Goal: Information Seeking & Learning: Learn about a topic

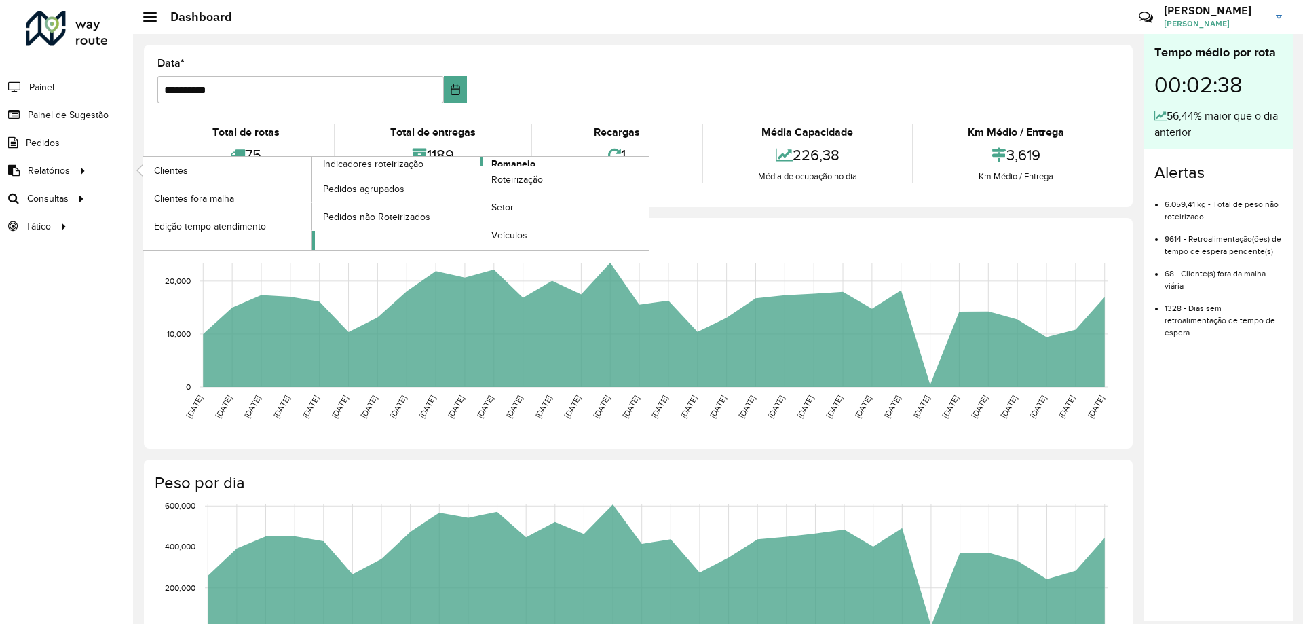
click at [522, 161] on span "Romaneio" at bounding box center [513, 164] width 44 height 14
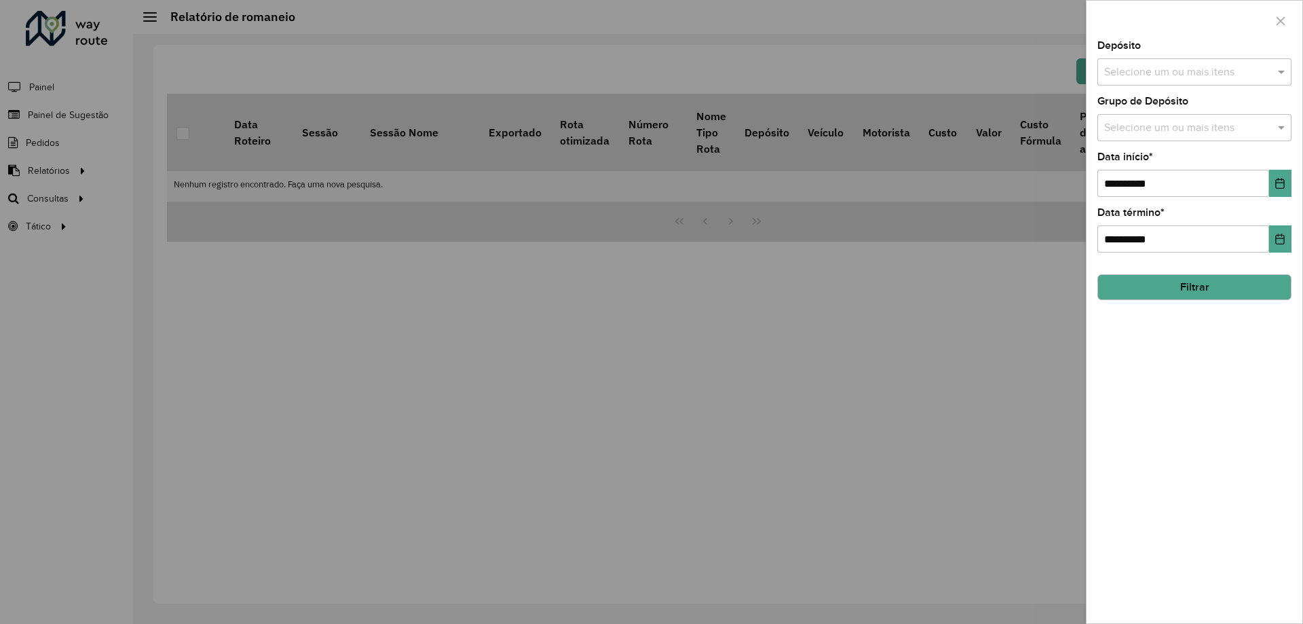
click at [1141, 63] on div "Selecione um ou mais itens" at bounding box center [1194, 71] width 194 height 27
click at [1143, 66] on input "text" at bounding box center [1188, 72] width 174 height 16
click at [1155, 142] on div "CDD Santa Luzia" at bounding box center [1194, 139] width 193 height 23
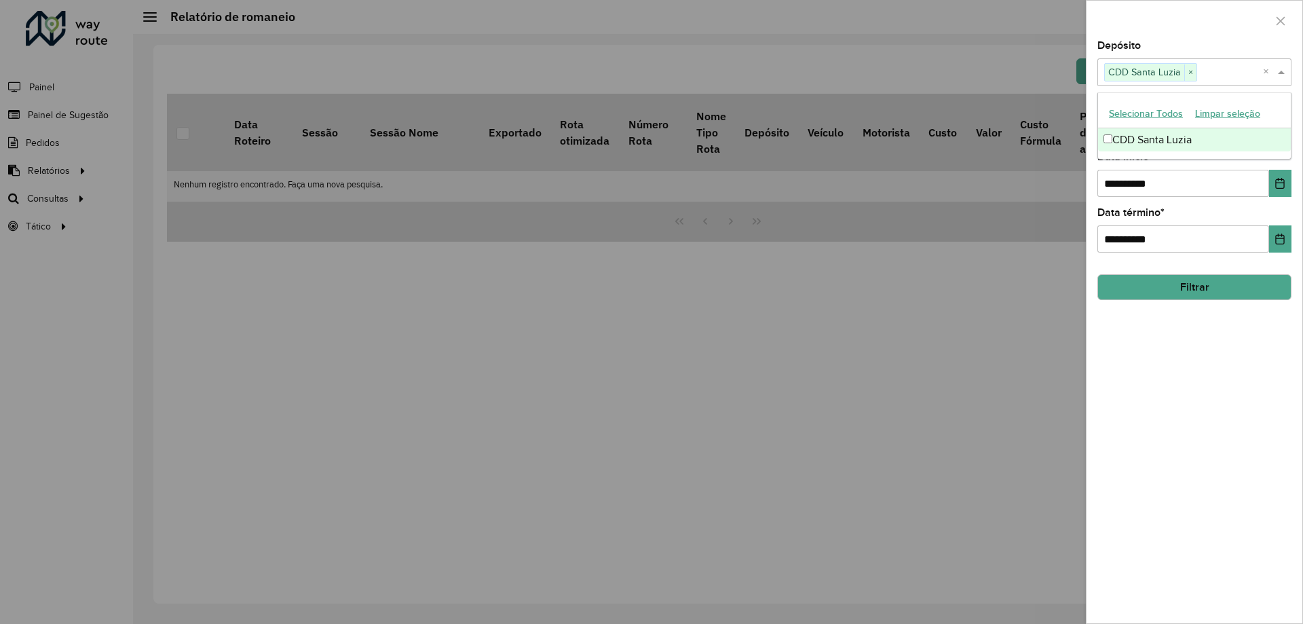
click at [1212, 43] on div "Depósito Selecione um ou mais itens CDD Santa Luzia × ×" at bounding box center [1194, 63] width 194 height 45
click at [1199, 117] on div "Selecione um ou mais itens" at bounding box center [1194, 127] width 194 height 27
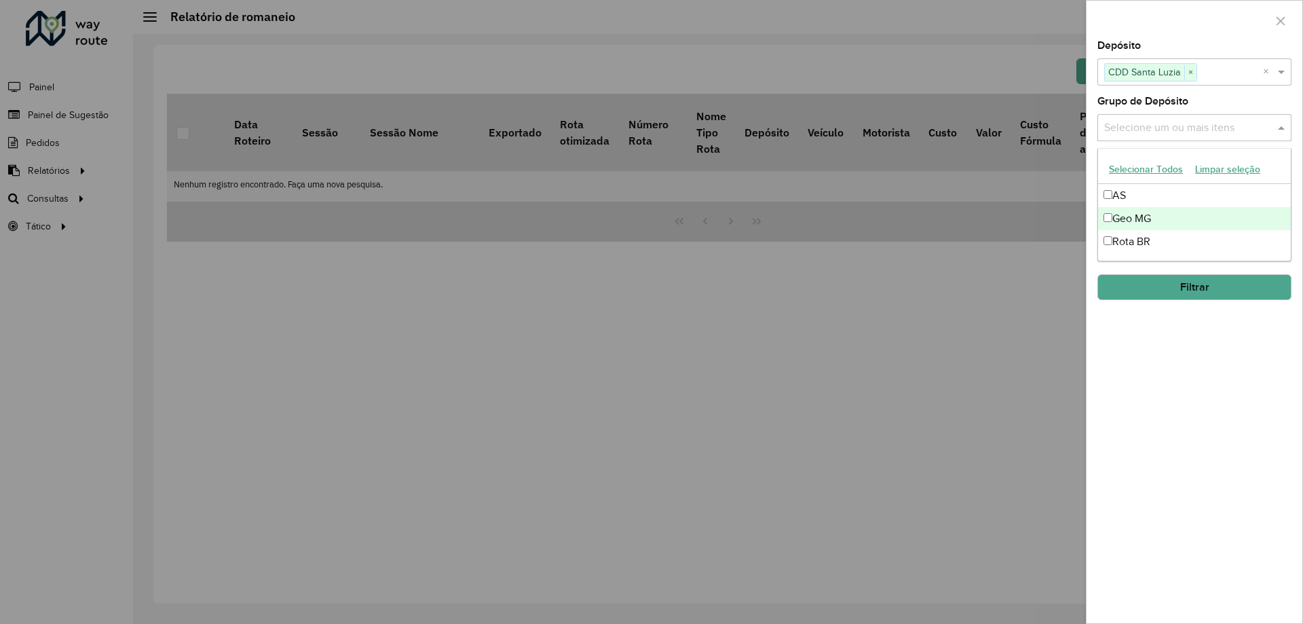
click at [1118, 212] on div "Geo MG" at bounding box center [1194, 218] width 193 height 23
click at [1156, 472] on div "**********" at bounding box center [1194, 332] width 216 height 582
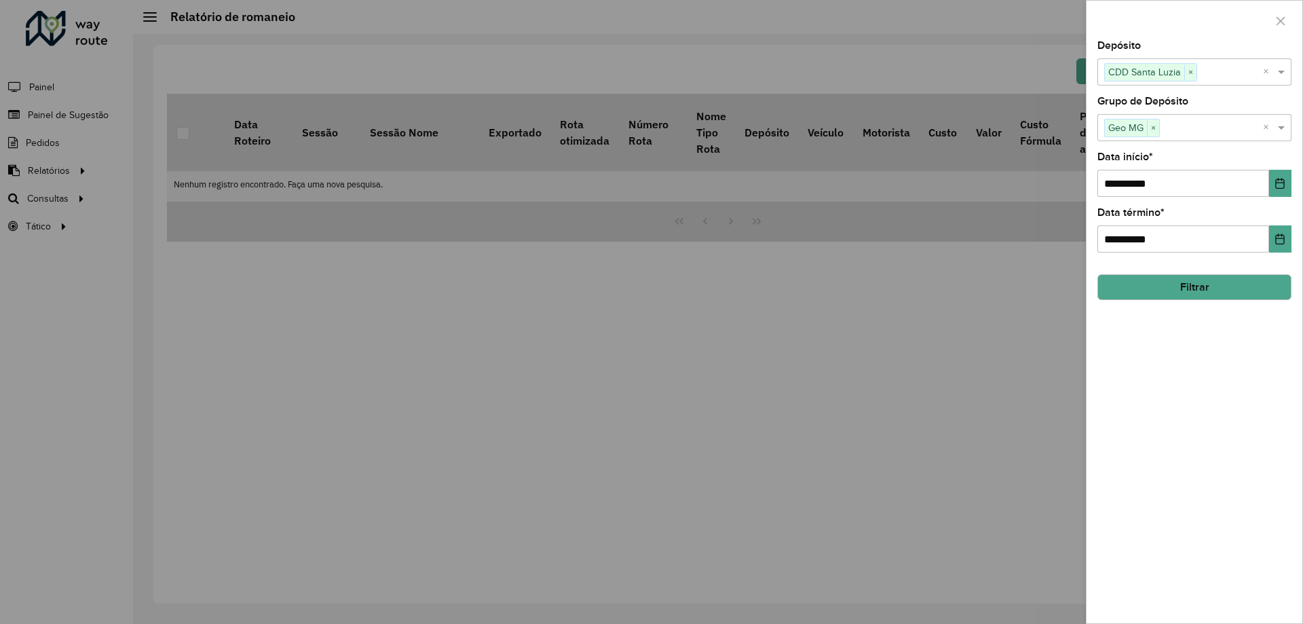
click at [1213, 284] on button "Filtrar" at bounding box center [1194, 287] width 194 height 26
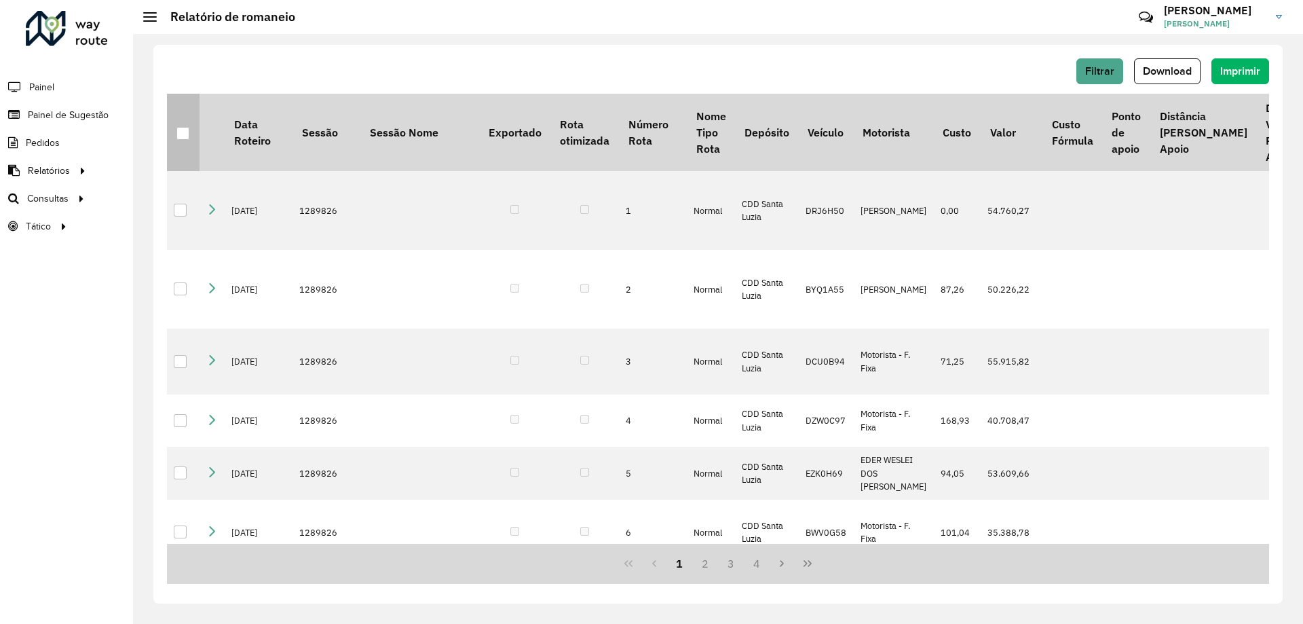
click at [186, 131] on div at bounding box center [182, 133] width 13 height 13
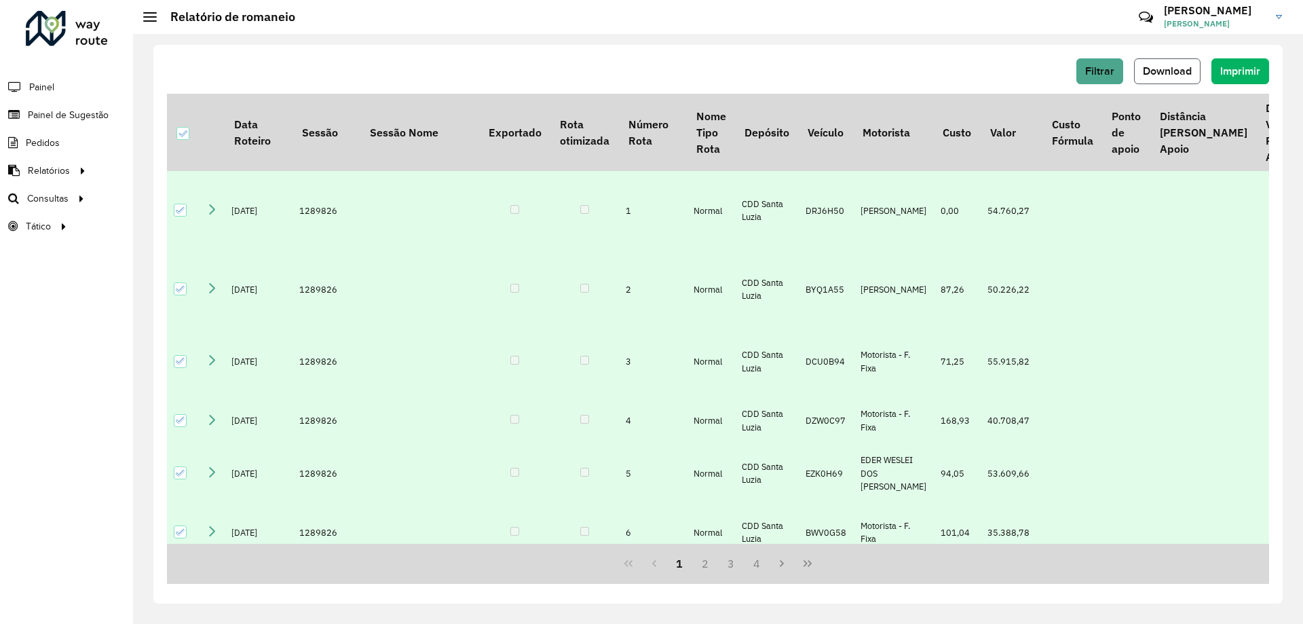
click at [1160, 62] on button "Download" at bounding box center [1167, 71] width 66 height 26
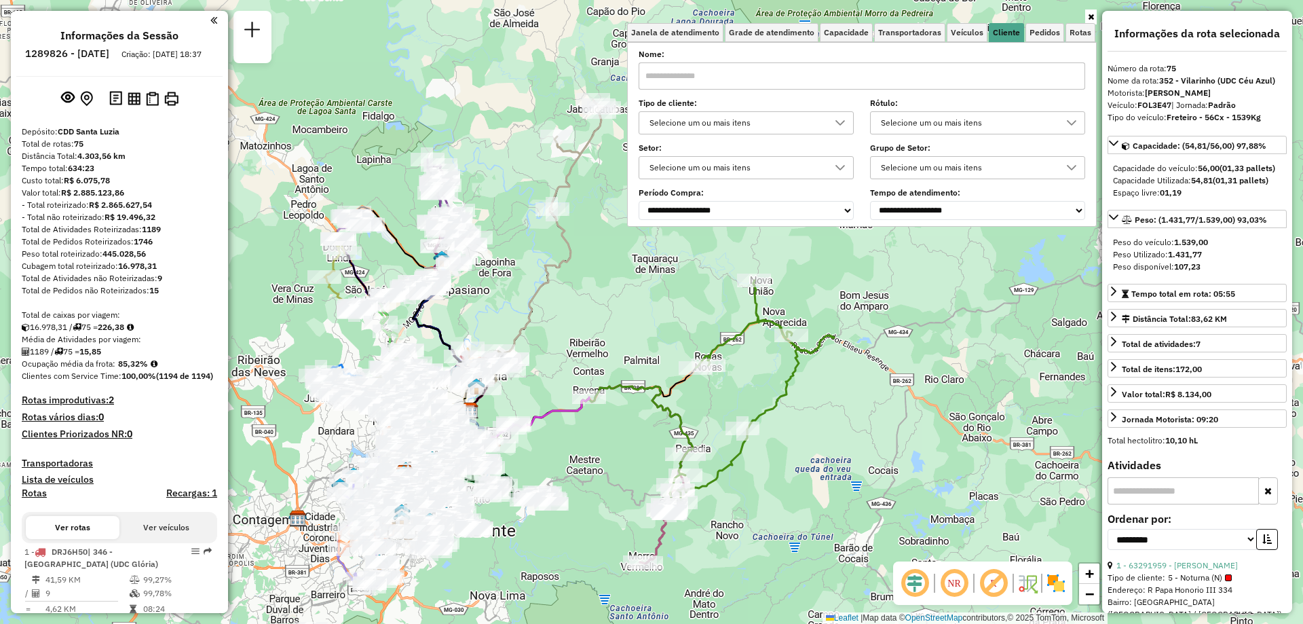
select select "**********"
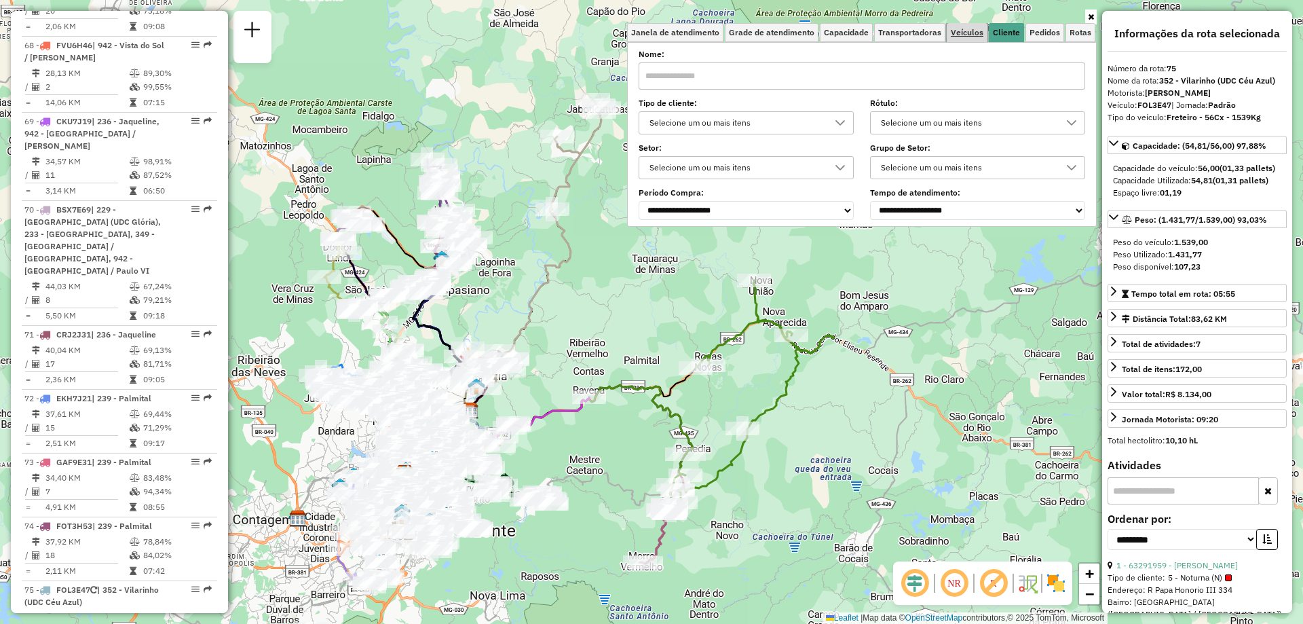
click at [959, 28] on span "Veículos" at bounding box center [967, 32] width 33 height 8
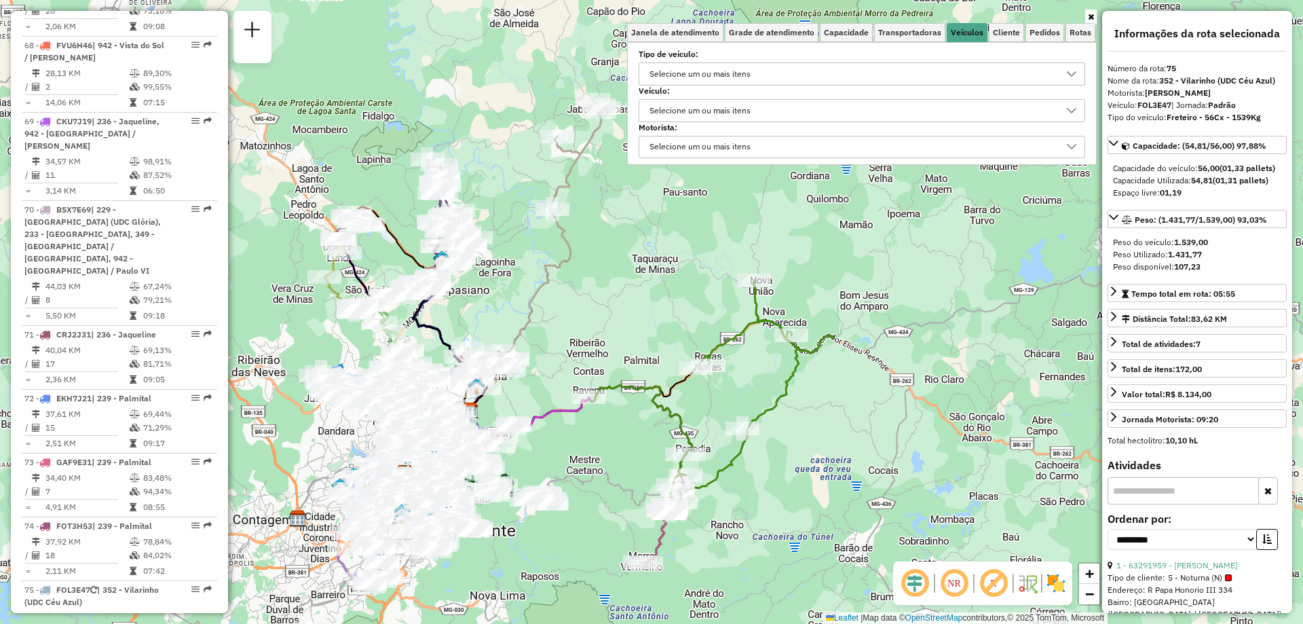
click at [747, 74] on div "Selecione um ou mais itens" at bounding box center [700, 74] width 111 height 22
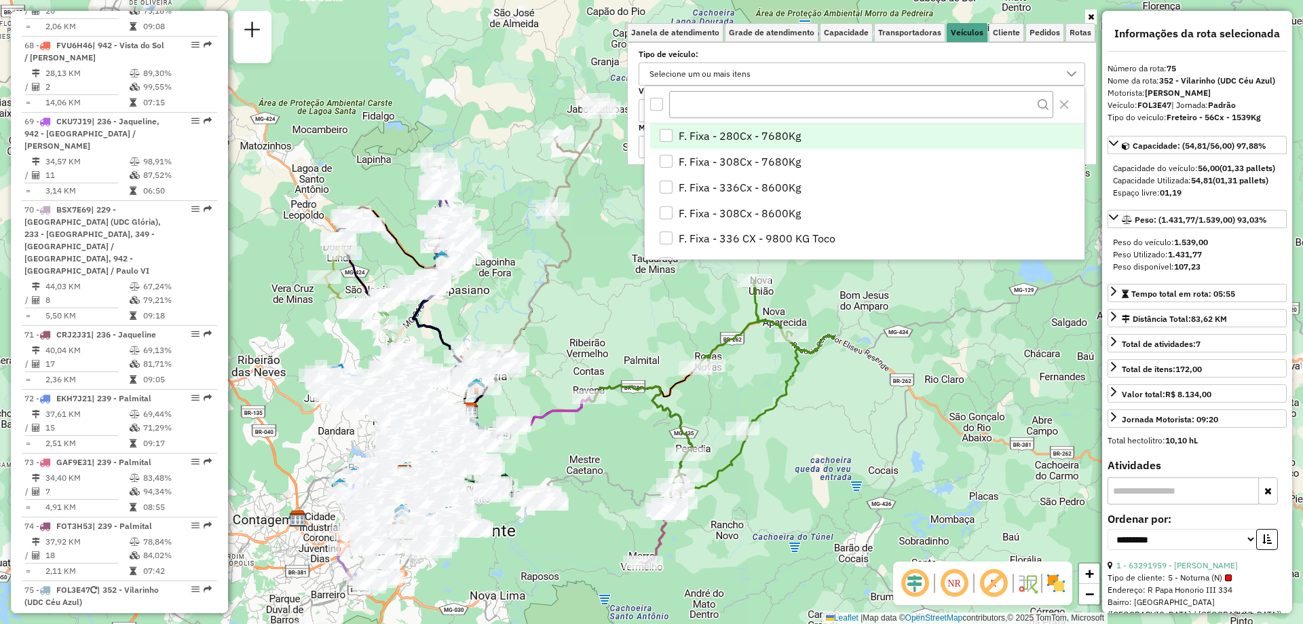
click at [779, 64] on div "Selecione um ou mais itens" at bounding box center [852, 74] width 414 height 22
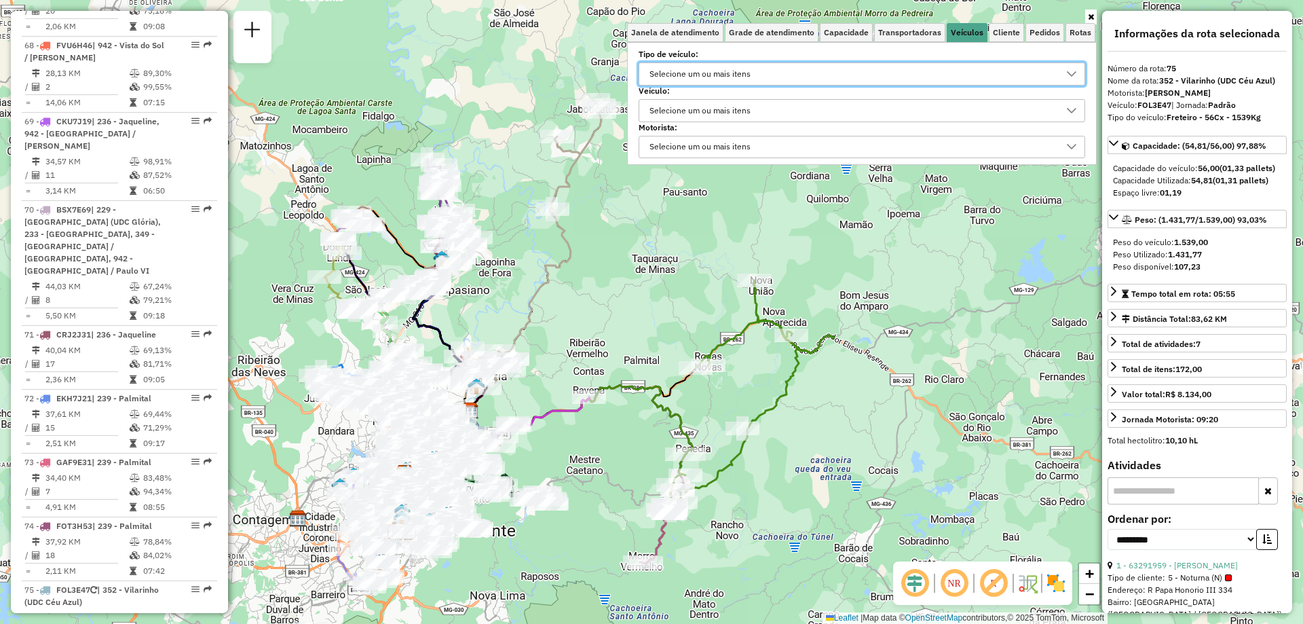
click at [788, 54] on label "Tipo de veículo:" at bounding box center [862, 54] width 446 height 12
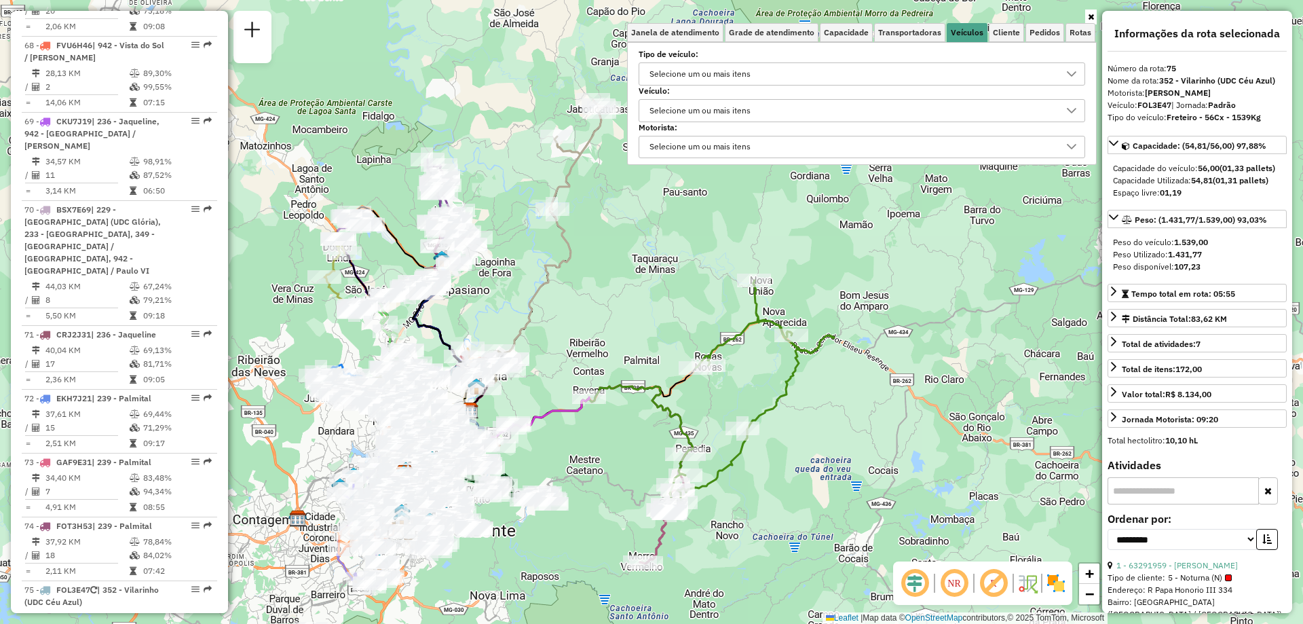
click at [1063, 104] on div at bounding box center [1072, 111] width 26 height 22
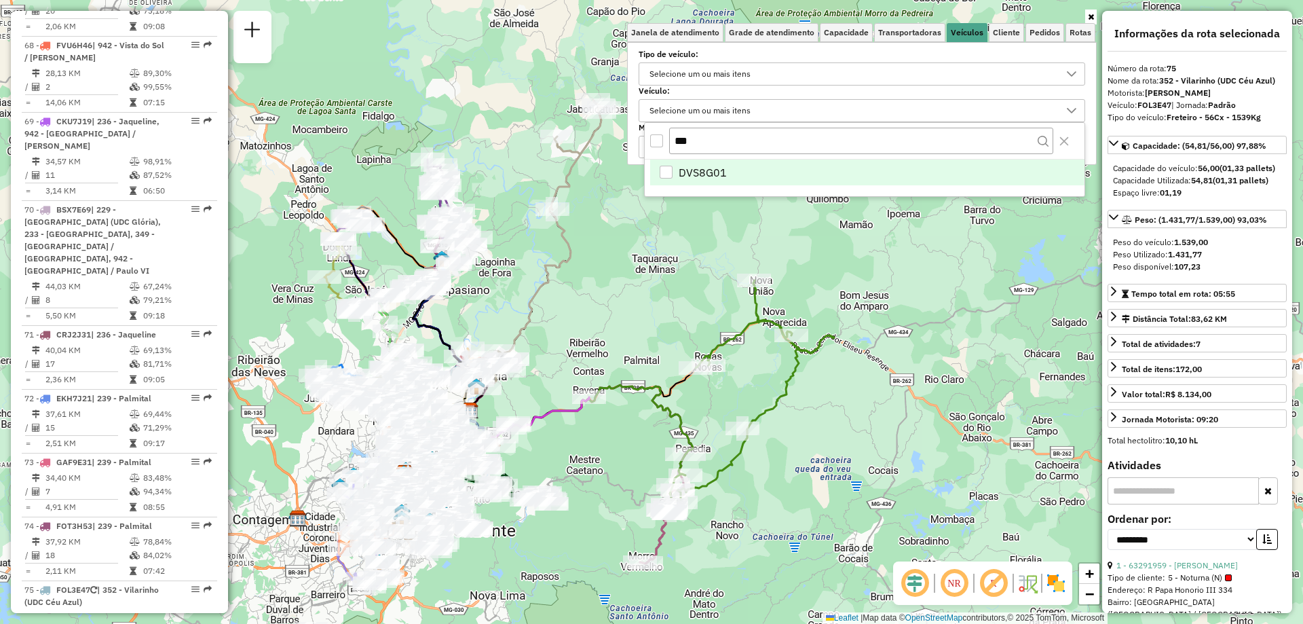
type input "***"
click at [706, 168] on span "DVS8G01" at bounding box center [703, 172] width 48 height 16
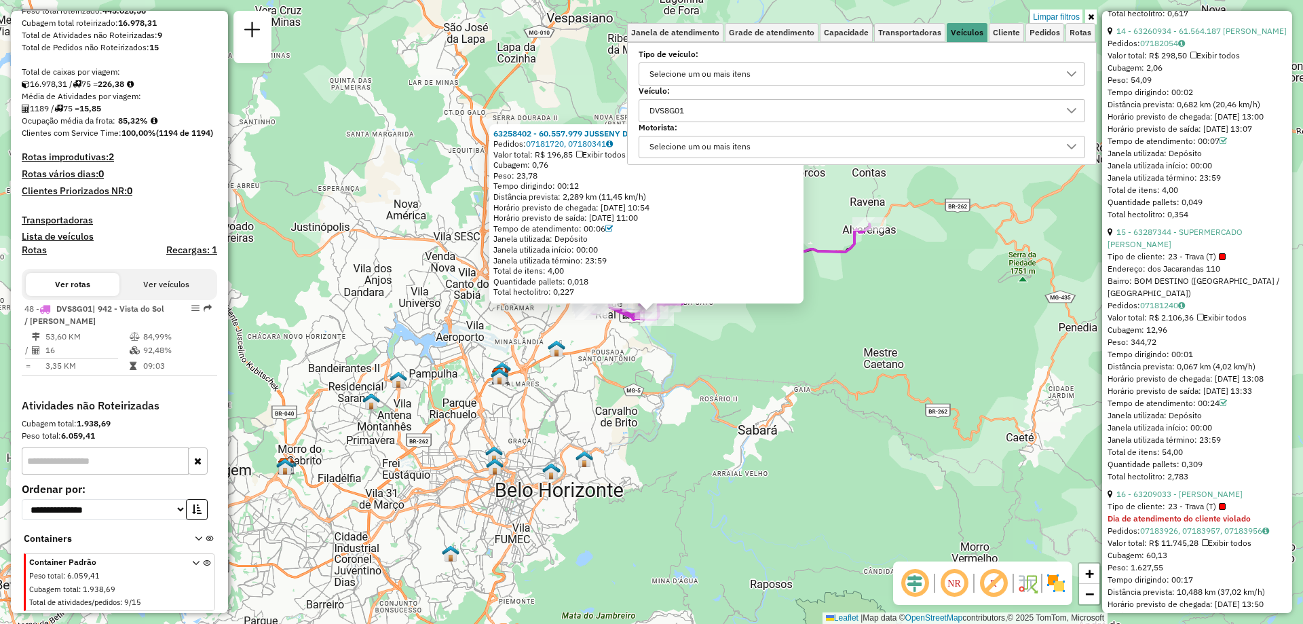
scroll to position [3732, 0]
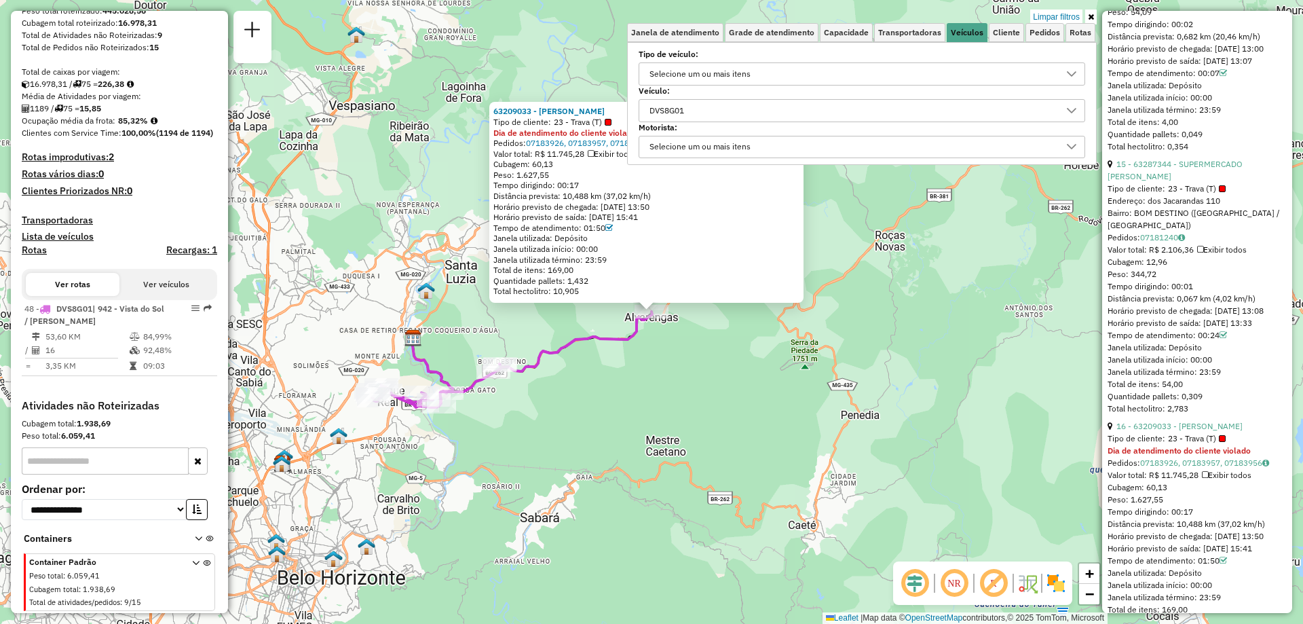
click at [1097, 18] on div "63209033 - WARLEY FLAVIANO DE ARAUJO Tipo de cliente: 23 - Trava (T) Dia de ate…" at bounding box center [651, 312] width 1303 height 624
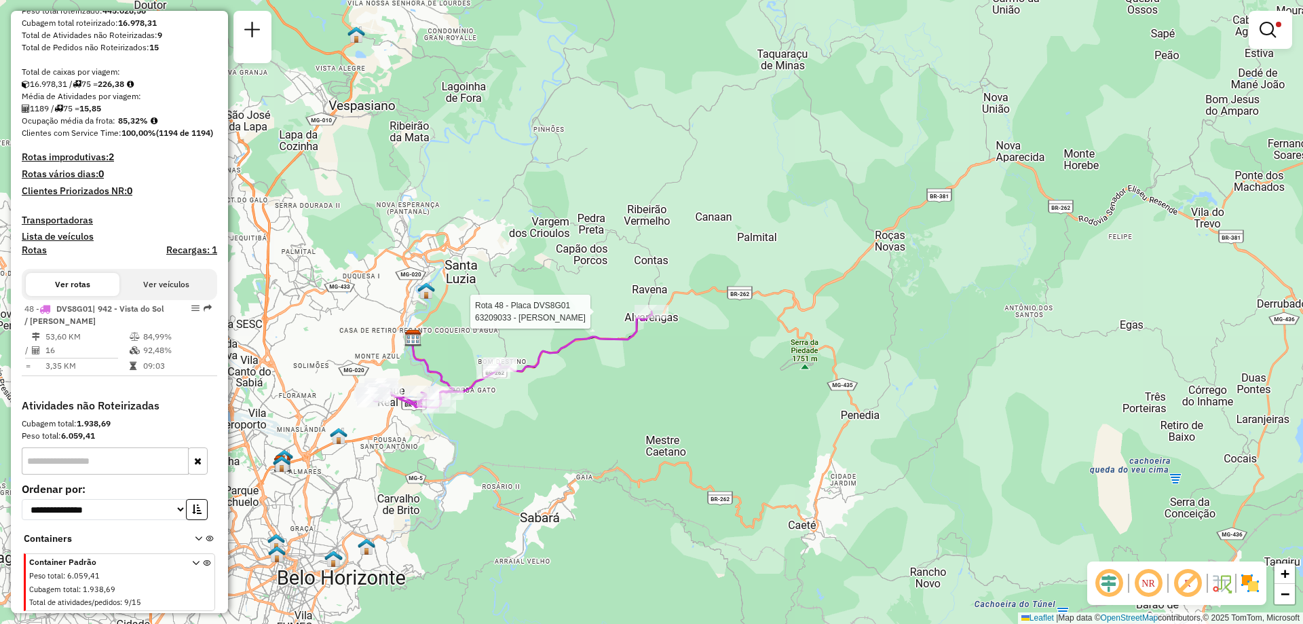
select select "**********"
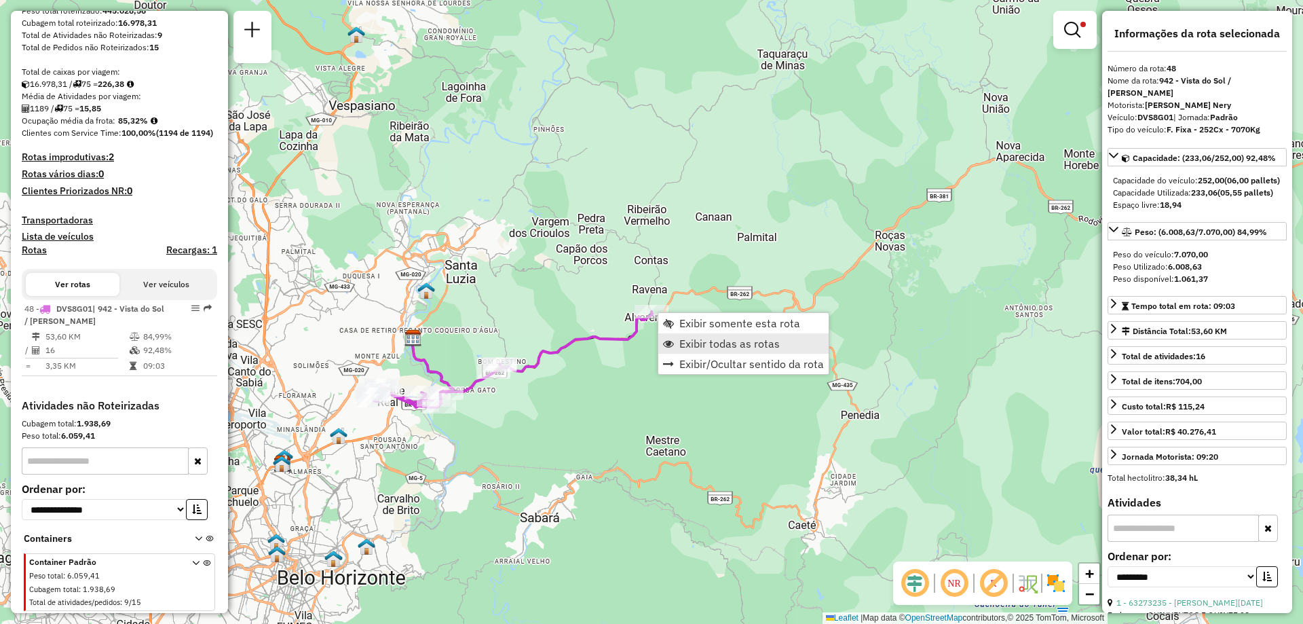
click at [715, 349] on span "Exibir todas as rotas" at bounding box center [729, 343] width 100 height 11
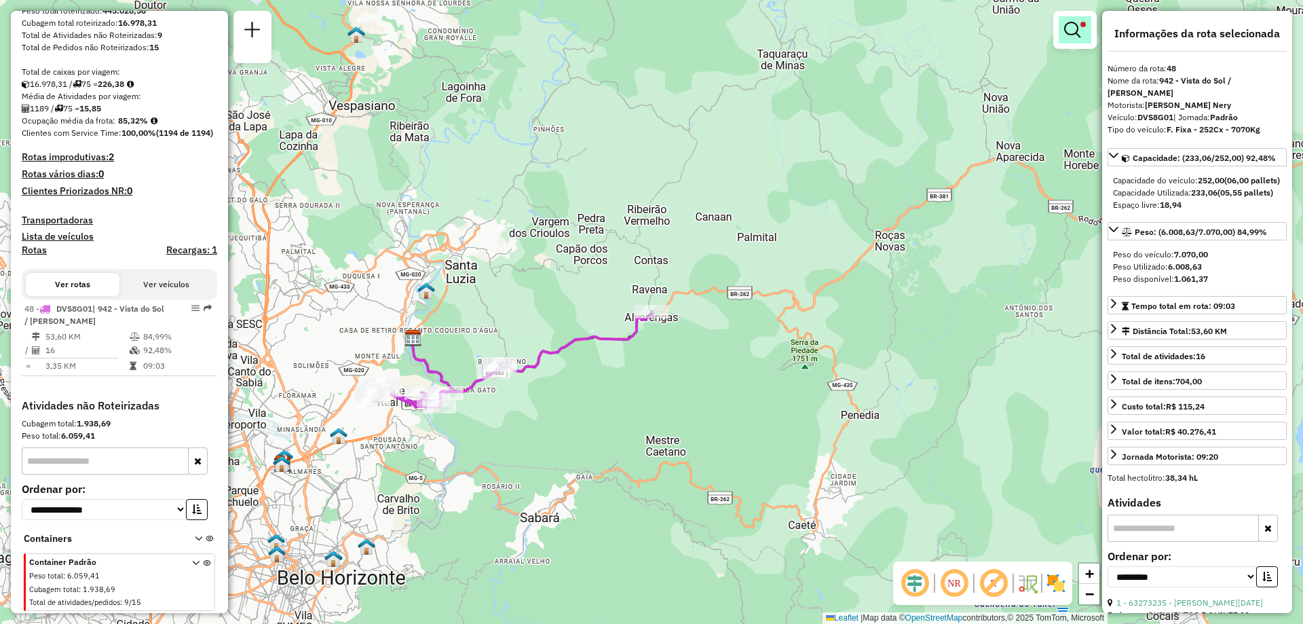
click at [1084, 37] on link at bounding box center [1075, 29] width 33 height 27
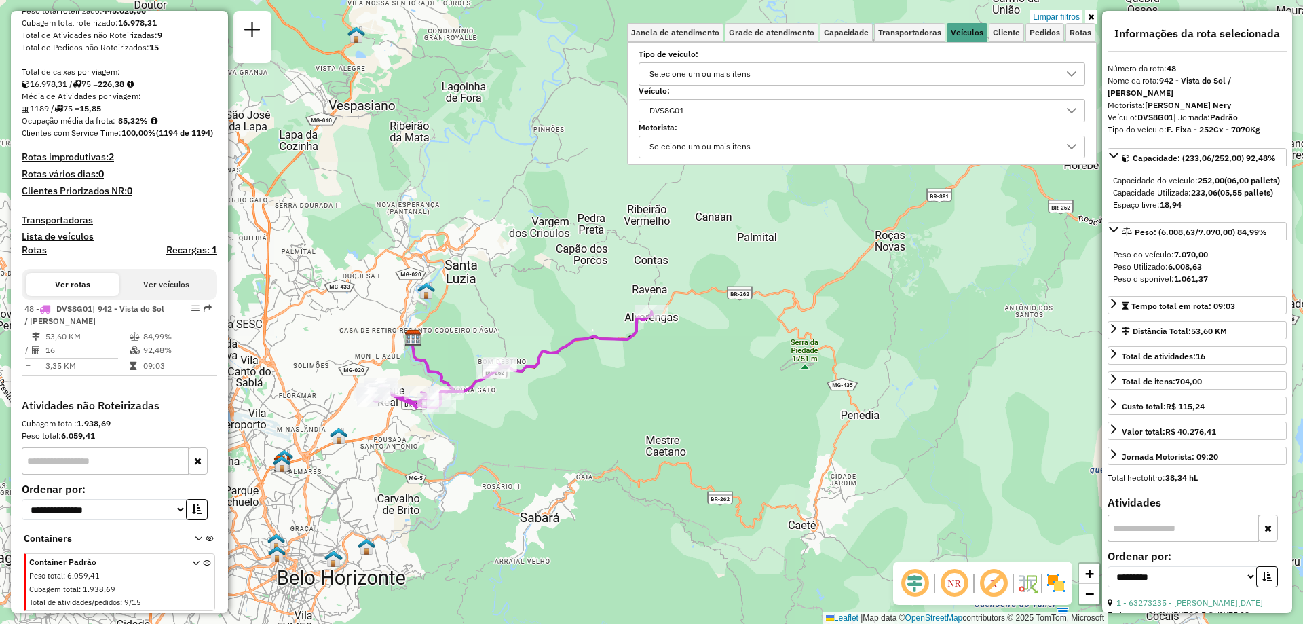
click at [717, 75] on div "Selecione um ou mais itens" at bounding box center [700, 74] width 111 height 22
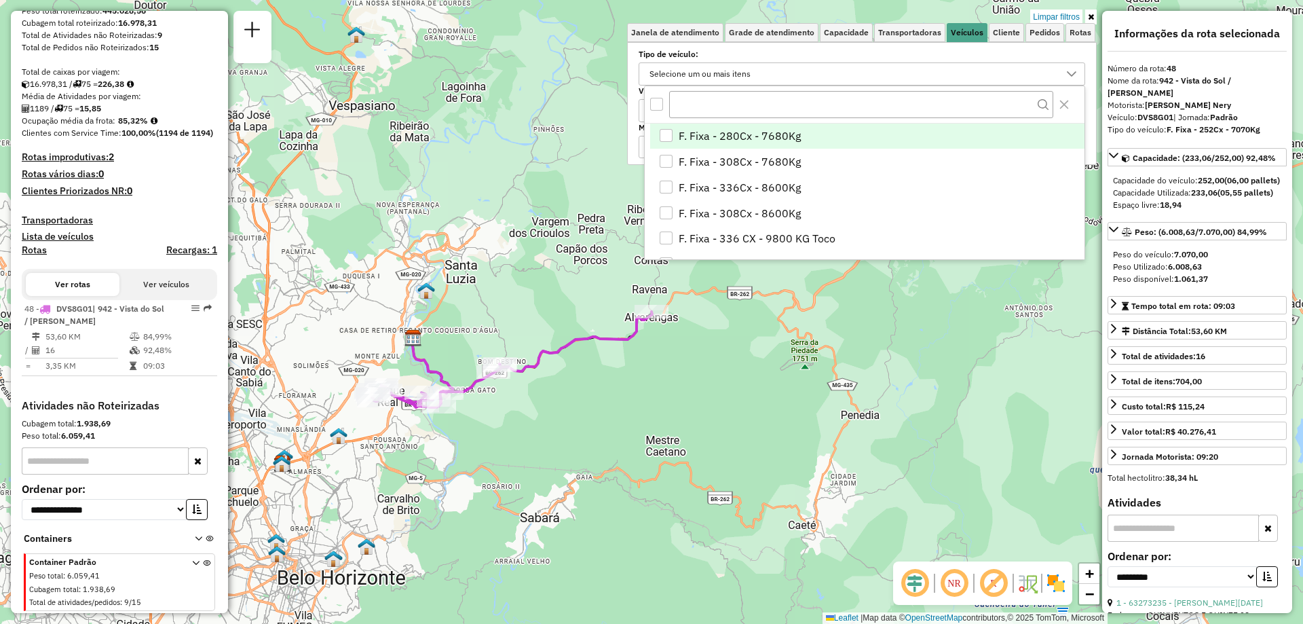
click at [717, 75] on div "Selecione um ou mais itens" at bounding box center [700, 74] width 111 height 22
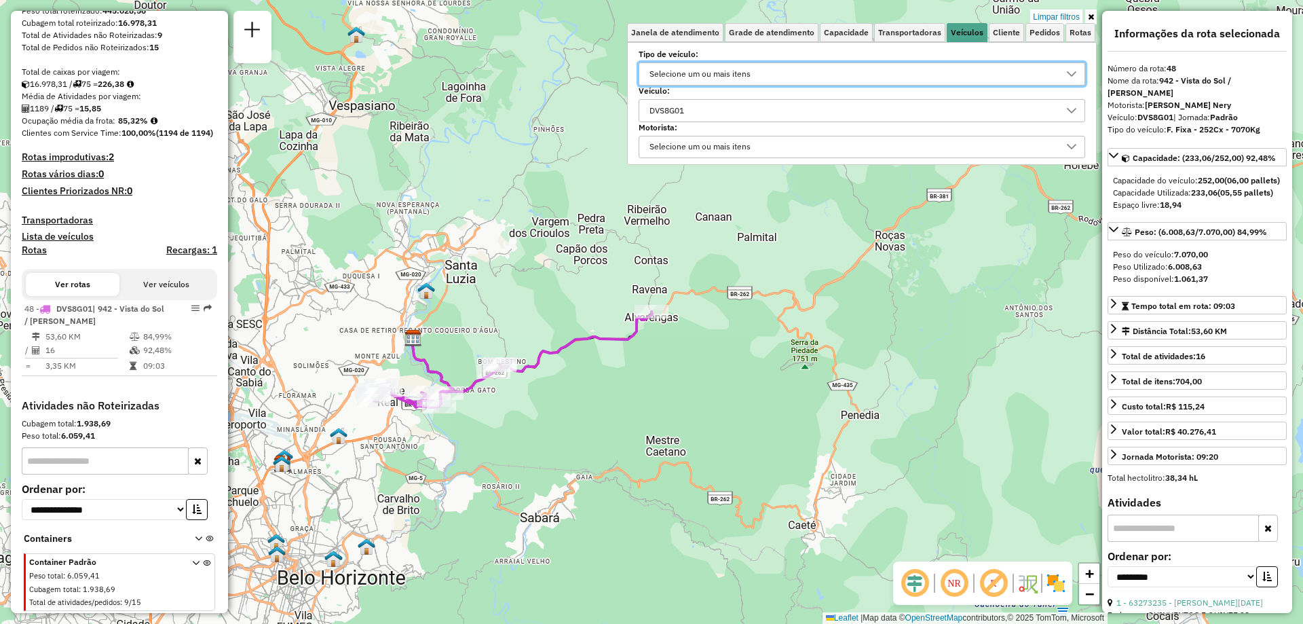
click at [741, 107] on div "DVS8G01" at bounding box center [852, 111] width 414 height 22
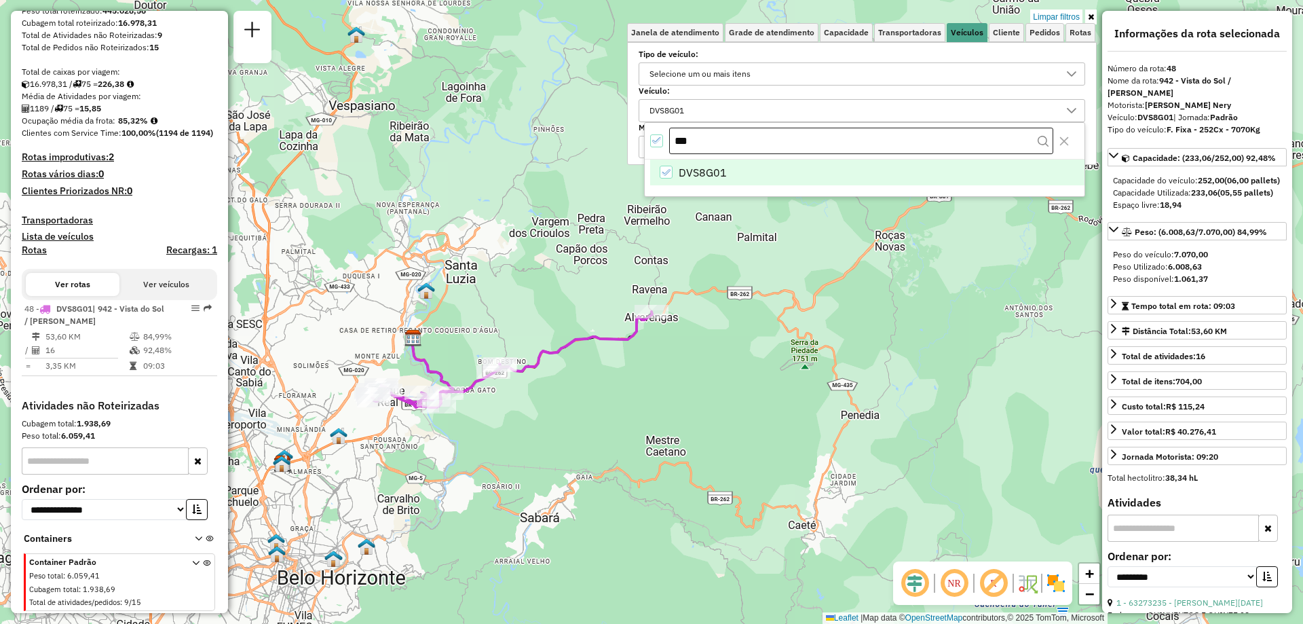
drag, startPoint x: 728, startPoint y: 136, endPoint x: 672, endPoint y: 141, distance: 55.9
click at [672, 141] on input "***" at bounding box center [861, 141] width 384 height 27
type input "***"
click at [679, 172] on span "CRG5E72" at bounding box center [702, 172] width 47 height 16
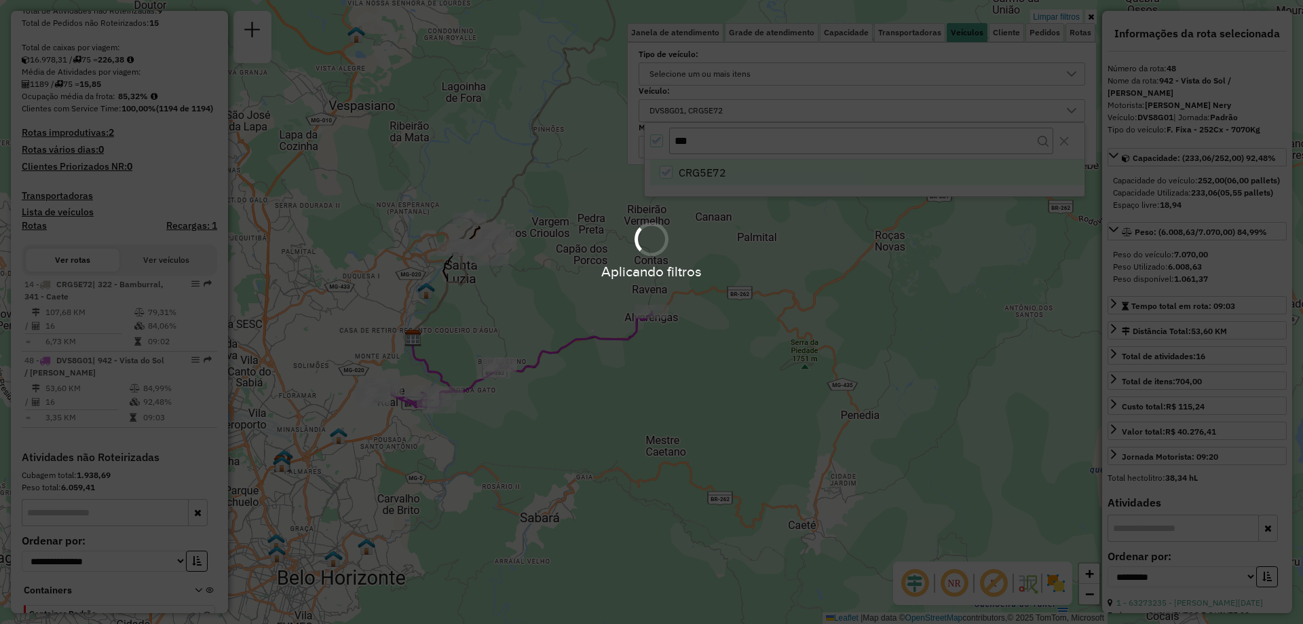
scroll to position [343, 0]
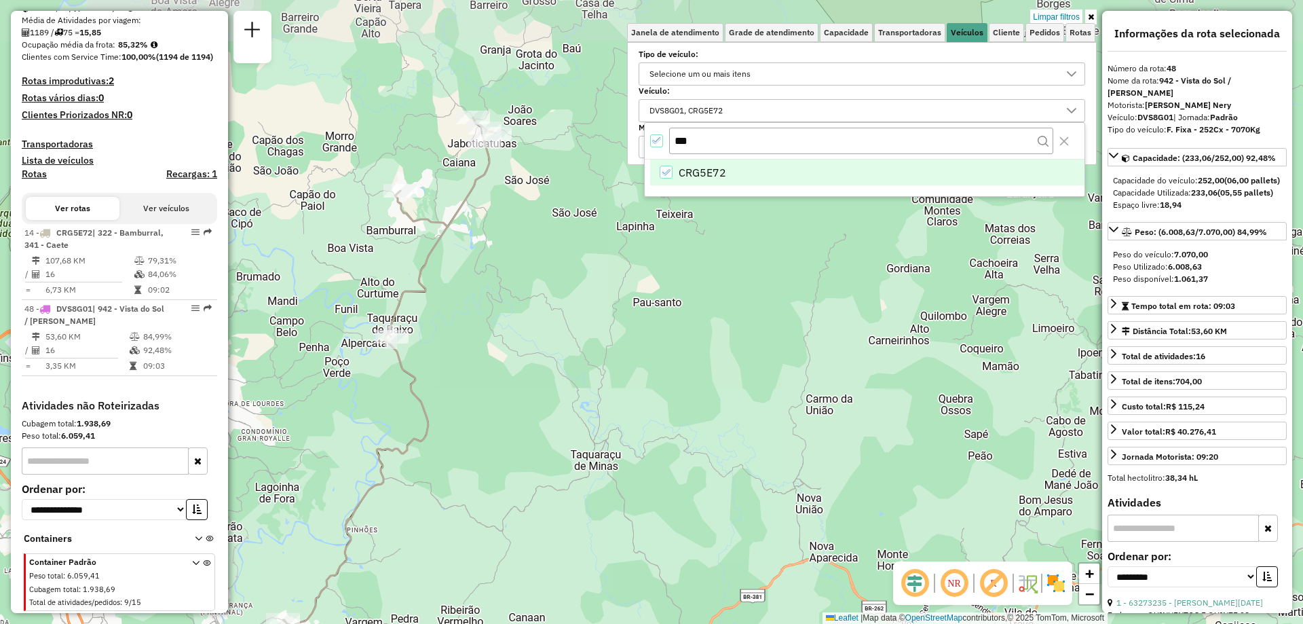
drag, startPoint x: 633, startPoint y: 322, endPoint x: 548, endPoint y: 396, distance: 112.6
click at [548, 396] on div "Limpar filtros Janela de atendimento Grade de atendimento Capacidade Transporta…" at bounding box center [651, 312] width 1303 height 624
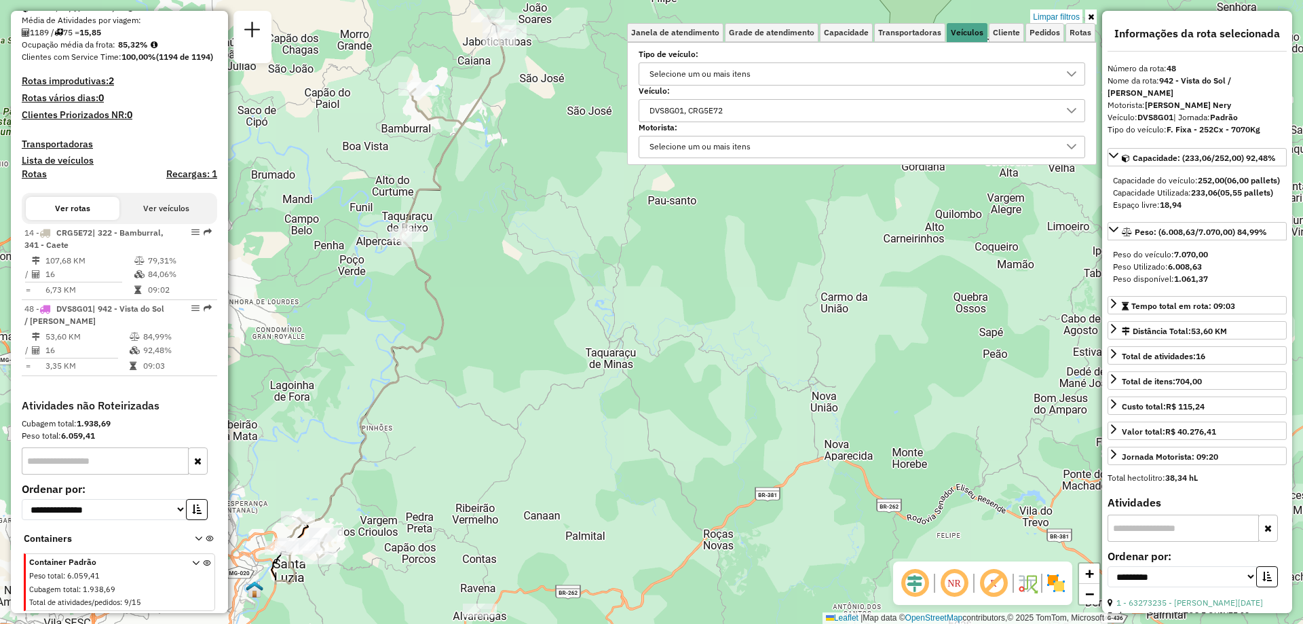
drag, startPoint x: 568, startPoint y: 336, endPoint x: 617, endPoint y: 180, distance: 162.9
click at [616, 180] on div "Limpar filtros Janela de atendimento Grade de atendimento Capacidade Transporta…" at bounding box center [651, 312] width 1303 height 624
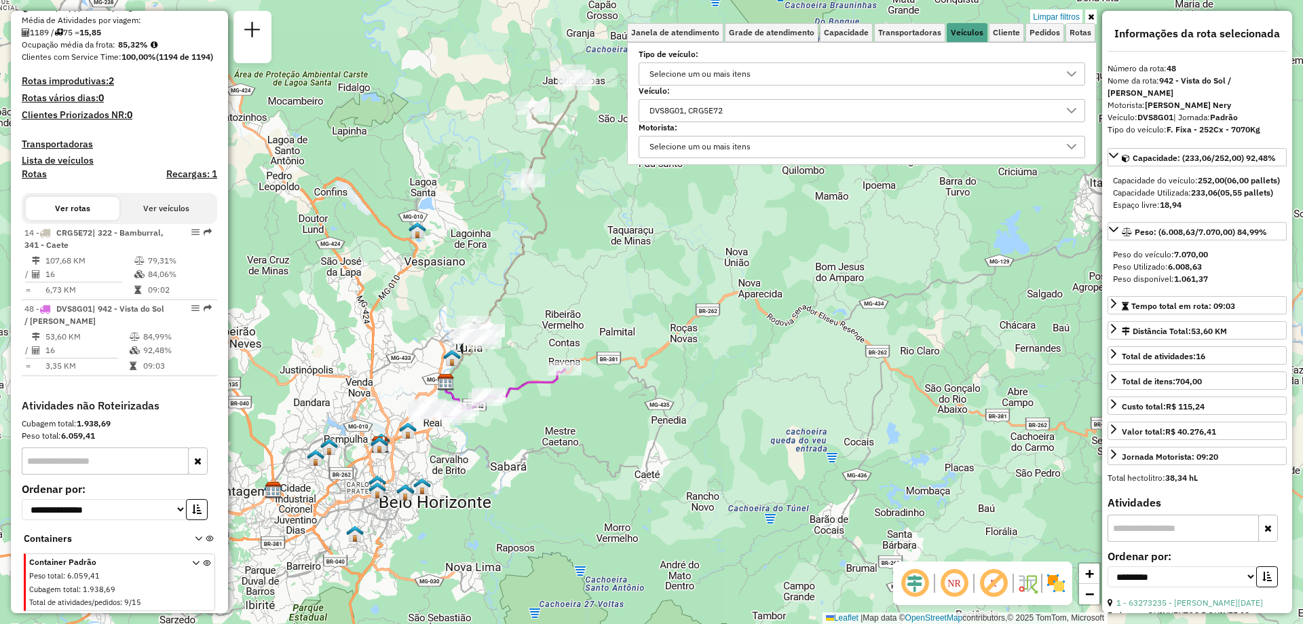
click at [772, 111] on div "DVS8G01, CRG5E72" at bounding box center [852, 111] width 414 height 22
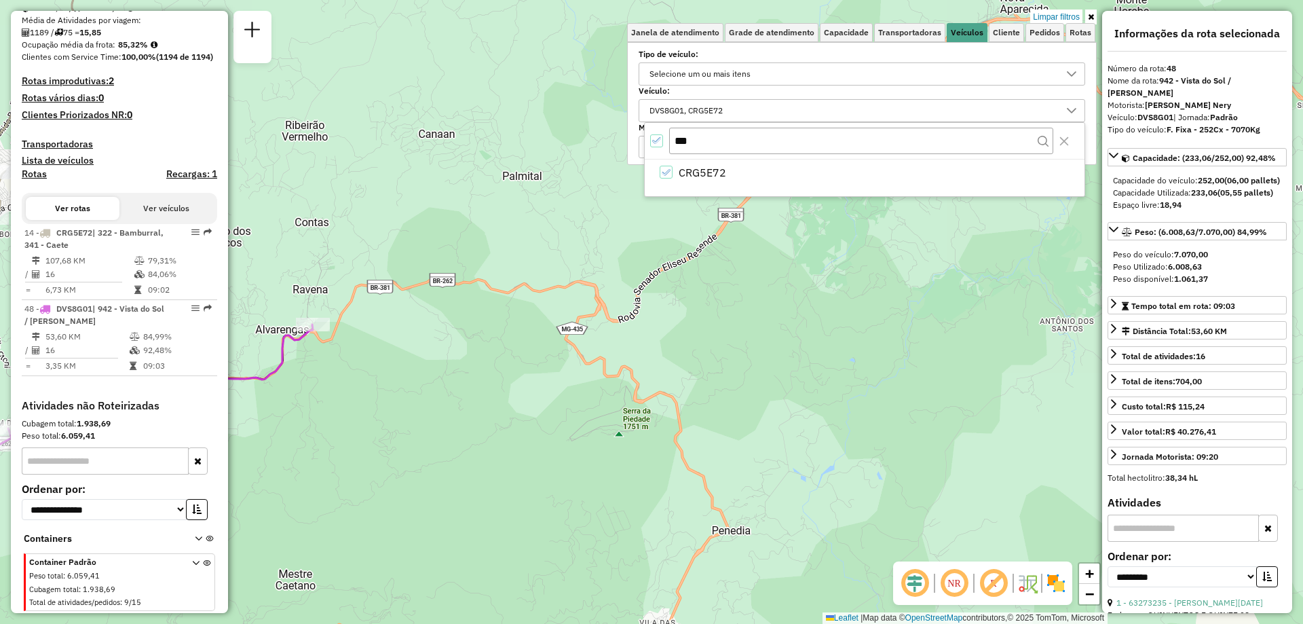
drag, startPoint x: 593, startPoint y: 262, endPoint x: 666, endPoint y: 154, distance: 130.0
click at [658, 168] on body "Aplicando filtros Pop-up bloqueado! Seu navegador bloqueou automáticamente a ab…" at bounding box center [651, 312] width 1303 height 624
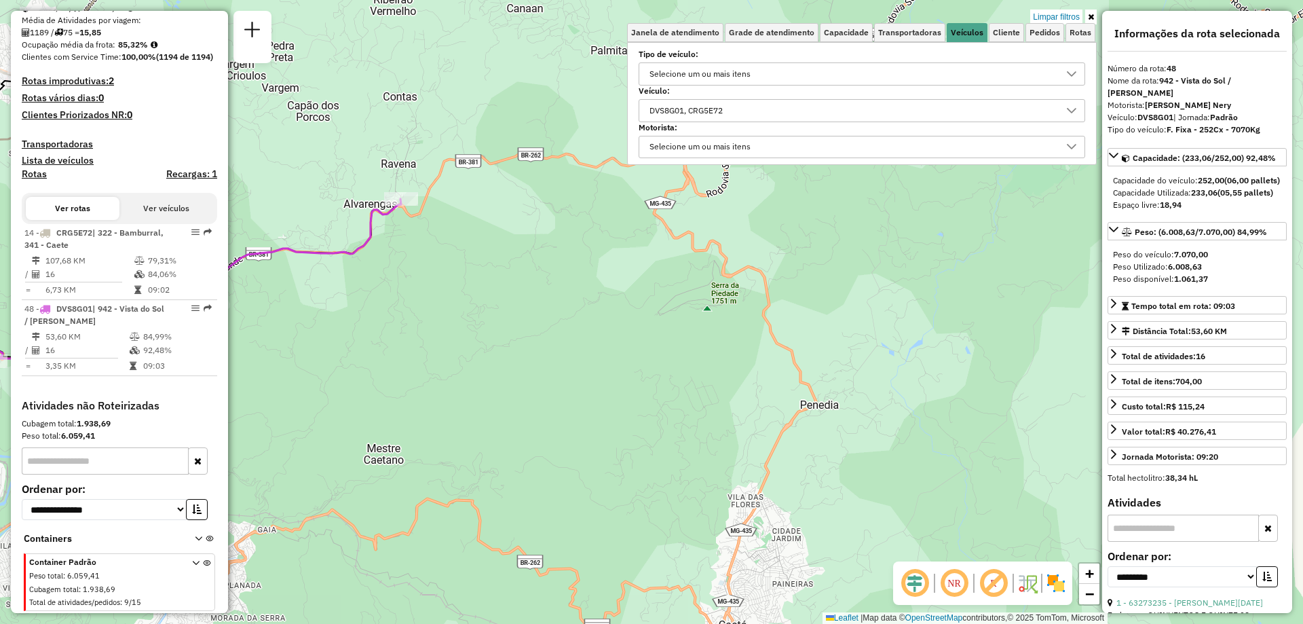
click at [935, 117] on div "DVS8G01, CRG5E72" at bounding box center [852, 111] width 414 height 22
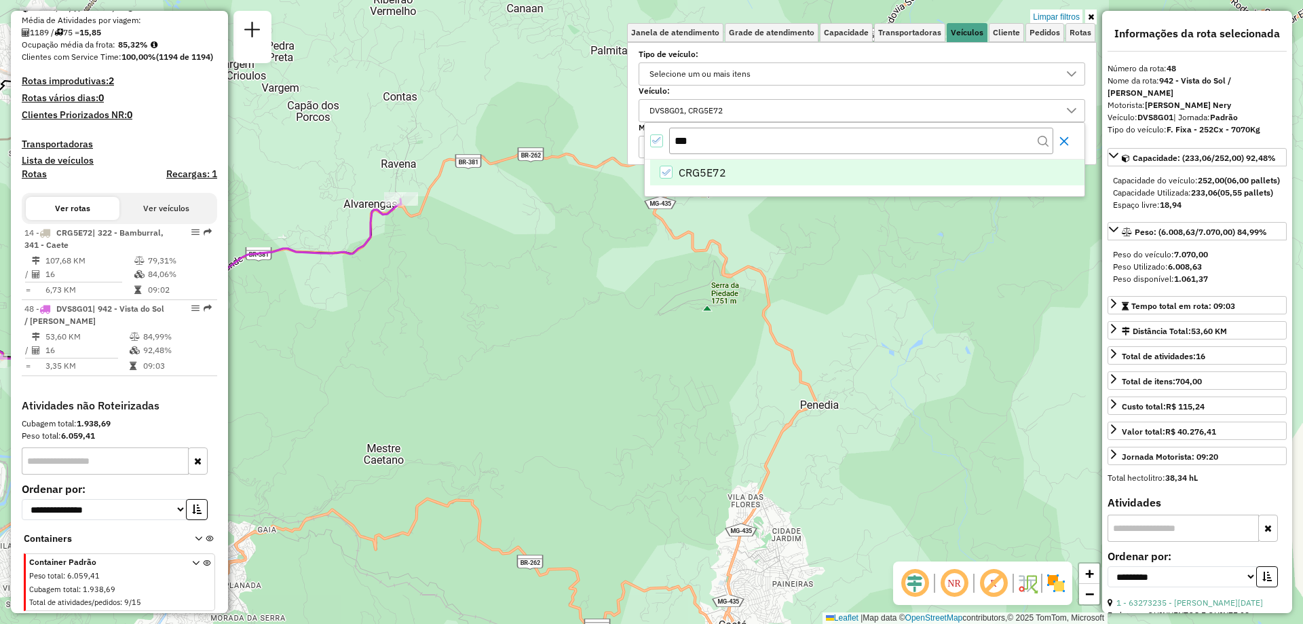
click at [1067, 136] on icon "Close" at bounding box center [1064, 141] width 11 height 11
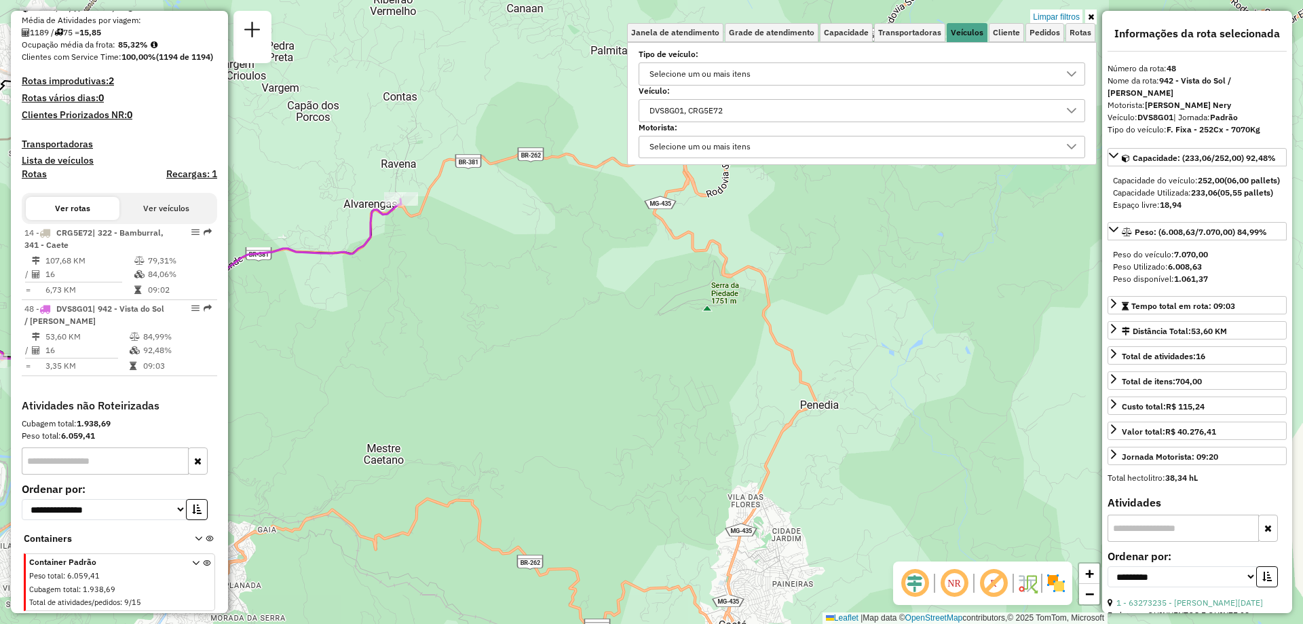
click at [715, 109] on div "DVS8G01, CRG5E72" at bounding box center [686, 111] width 83 height 22
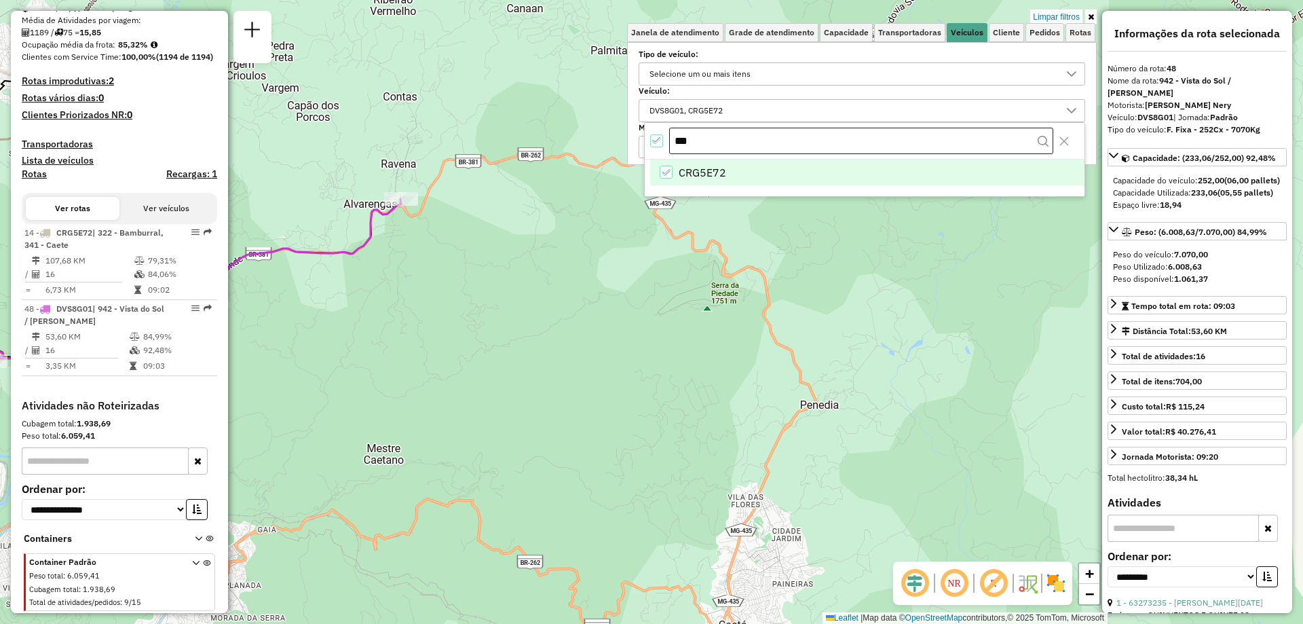
click at [698, 130] on input "***" at bounding box center [861, 141] width 384 height 27
type input "***"
click at [682, 169] on span "FZK5F84" at bounding box center [701, 172] width 45 height 16
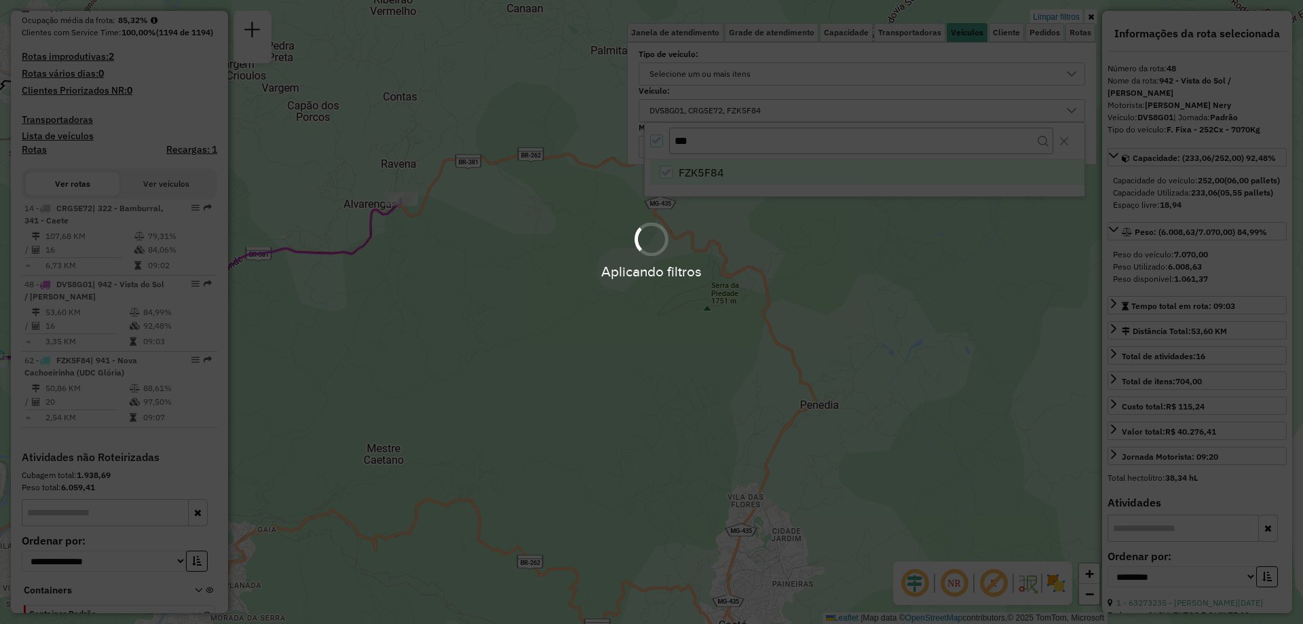
scroll to position [419, 0]
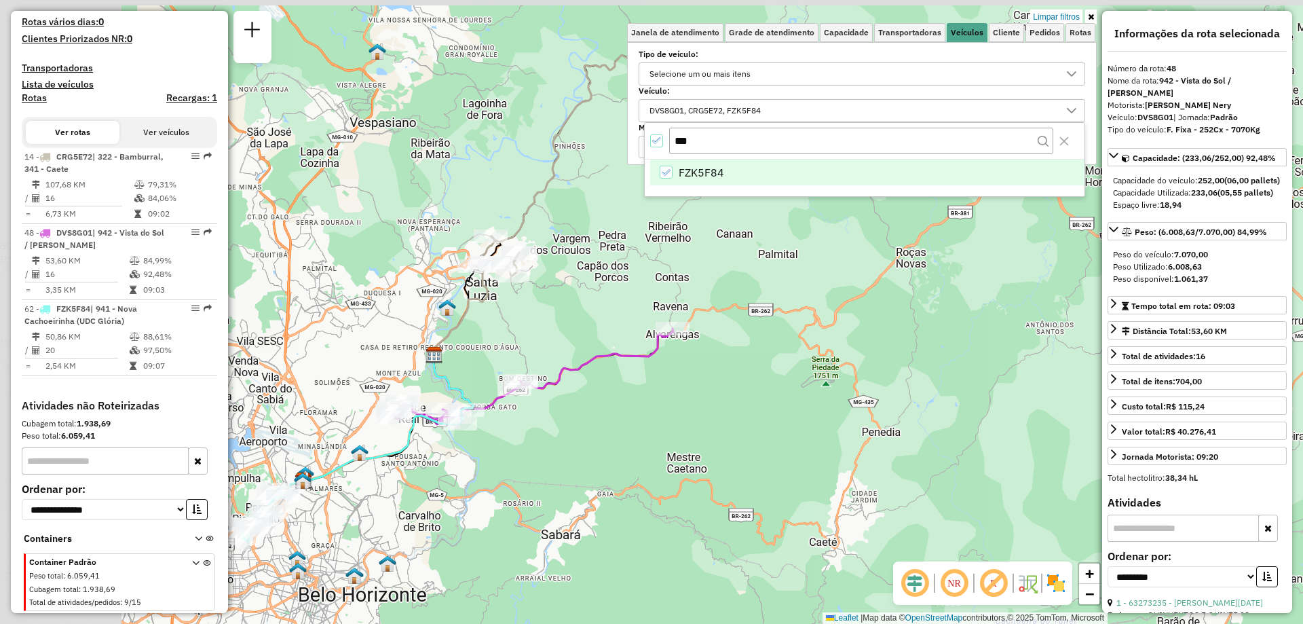
drag, startPoint x: 587, startPoint y: 289, endPoint x: 813, endPoint y: 361, distance: 237.1
click at [812, 361] on div "Limpar filtros Janela de atendimento Grade de atendimento Capacidade Transporta…" at bounding box center [651, 312] width 1303 height 624
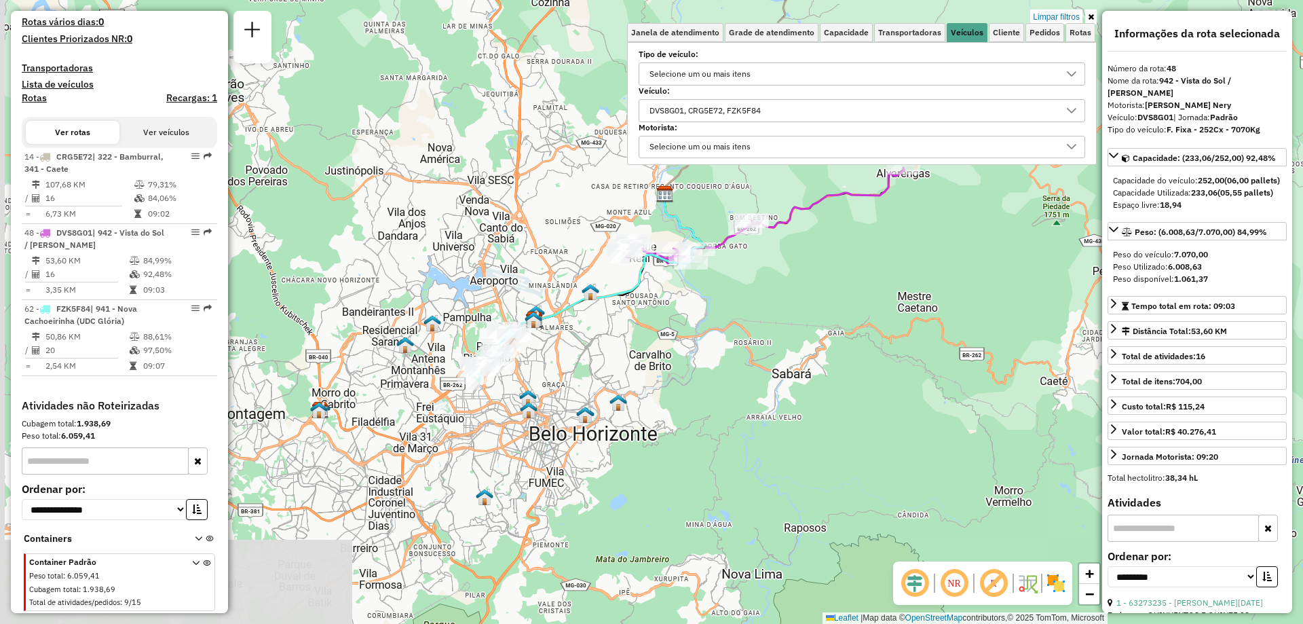
drag, startPoint x: 299, startPoint y: 512, endPoint x: 479, endPoint y: 327, distance: 258.6
click at [479, 327] on div "Limpar filtros Janela de atendimento Grade de atendimento Capacidade Transporta…" at bounding box center [651, 312] width 1303 height 624
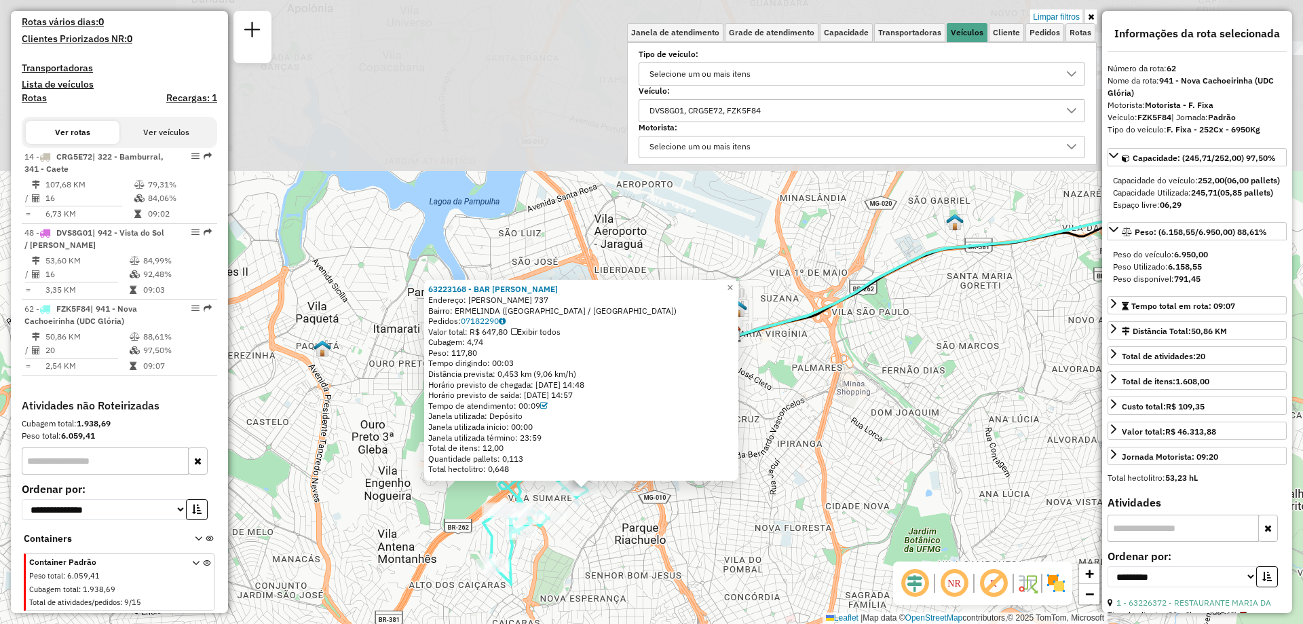
drag, startPoint x: 670, startPoint y: 304, endPoint x: 634, endPoint y: 531, distance: 230.1
click at [634, 531] on div "63223168 - BAR GERALDO ZEZINHO Endereço: HENRIQUE DIAS 737 Bairro: ERMELINDA (B…" at bounding box center [651, 312] width 1303 height 624
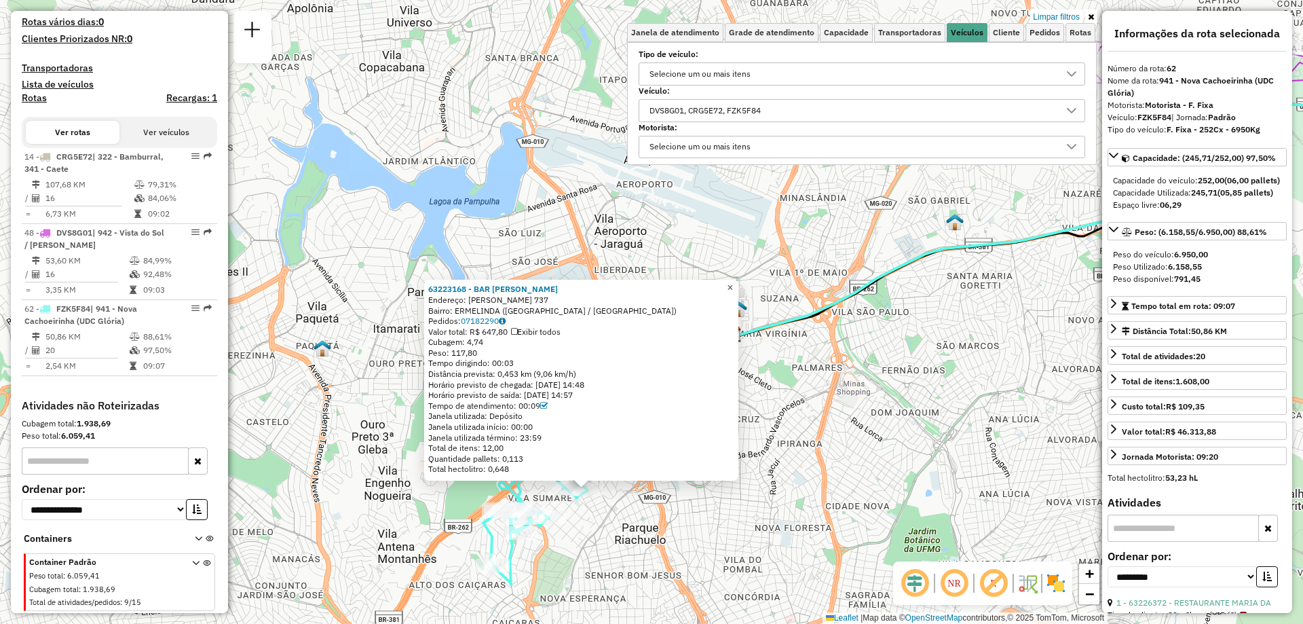
click at [733, 283] on span "×" at bounding box center [730, 288] width 6 height 12
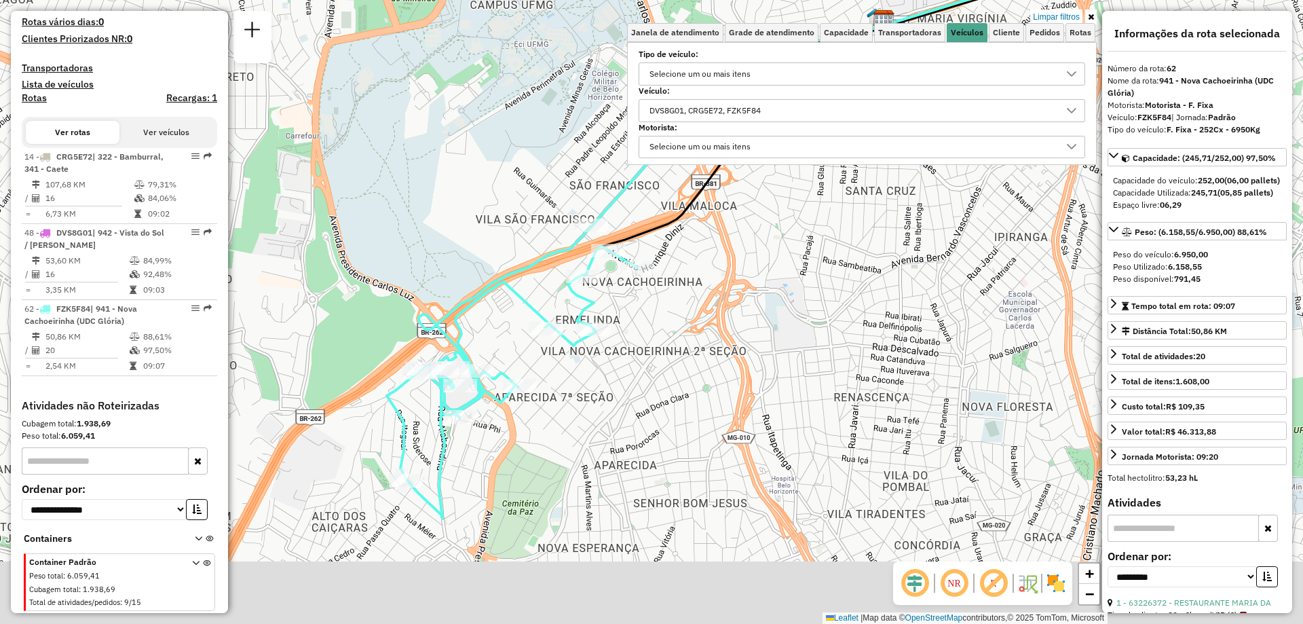
drag, startPoint x: 577, startPoint y: 513, endPoint x: 565, endPoint y: 353, distance: 160.6
click at [565, 353] on div "Limpar filtros Janela de atendimento Grade de atendimento Capacidade Transporta…" at bounding box center [651, 312] width 1303 height 624
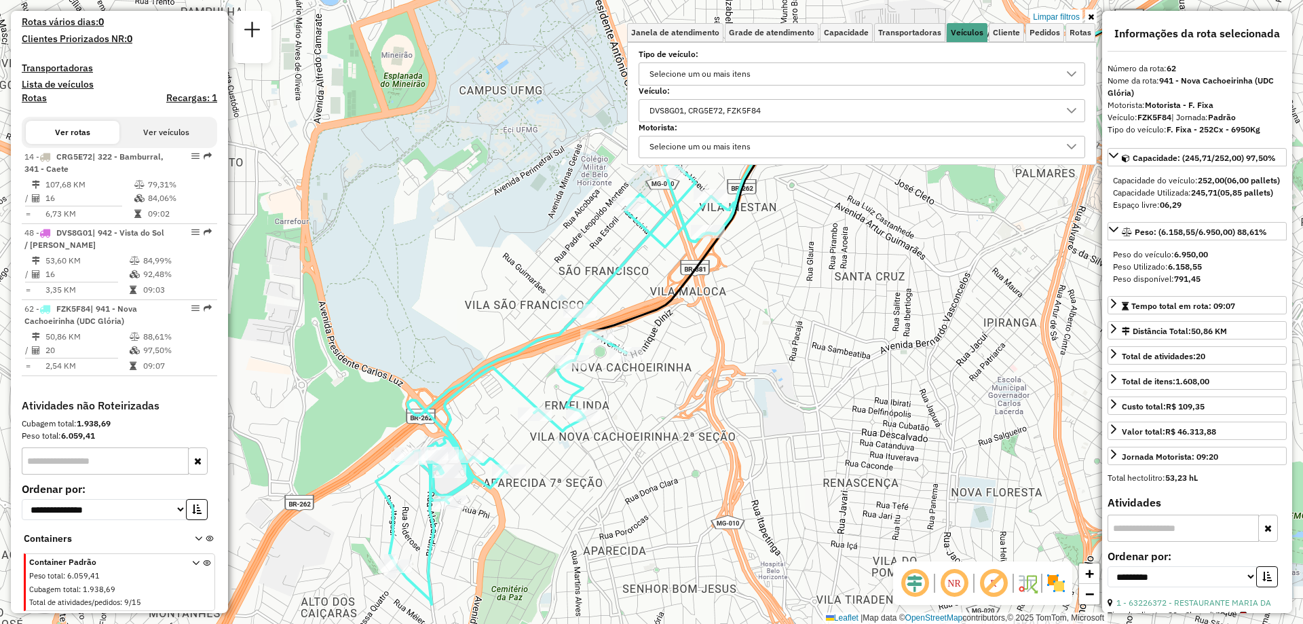
drag, startPoint x: 638, startPoint y: 300, endPoint x: 620, endPoint y: 438, distance: 139.0
click at [620, 438] on div "Limpar filtros Janela de atendimento Grade de atendimento Capacidade Transporta…" at bounding box center [651, 312] width 1303 height 624
